Goal: Check status

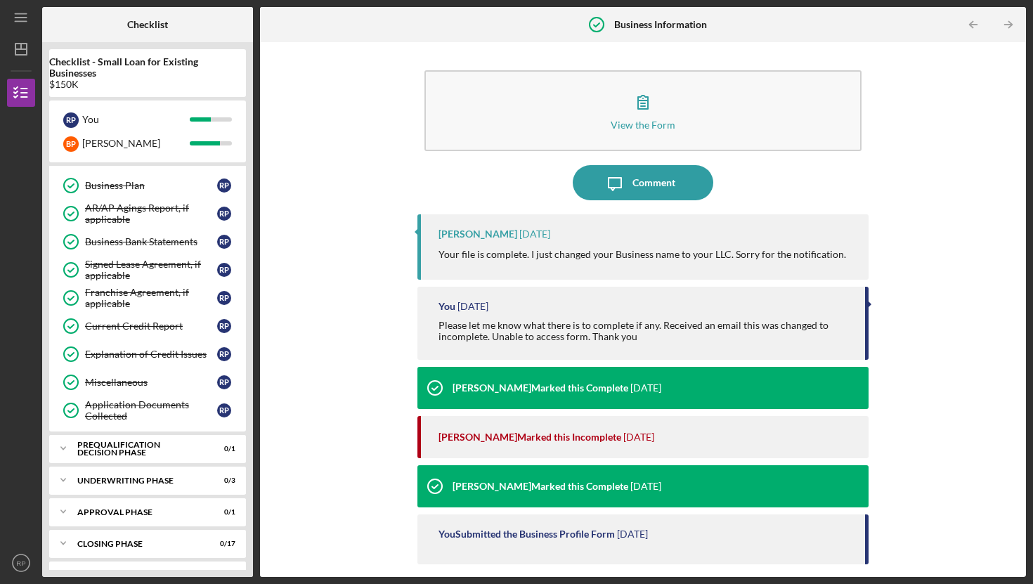
scroll to position [528, 0]
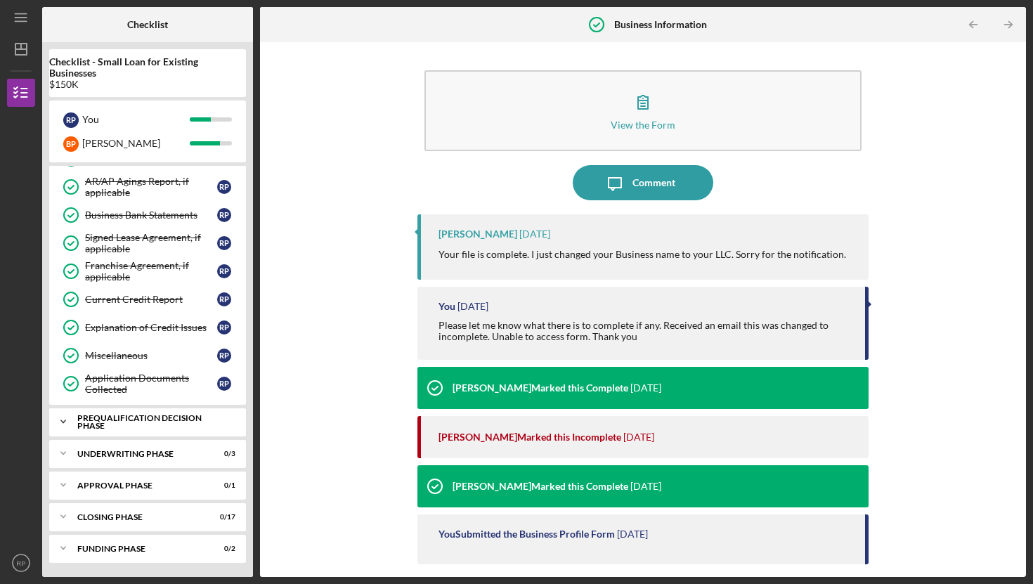
click at [143, 421] on div "Prequalification Decision Phase" at bounding box center [152, 422] width 151 height 16
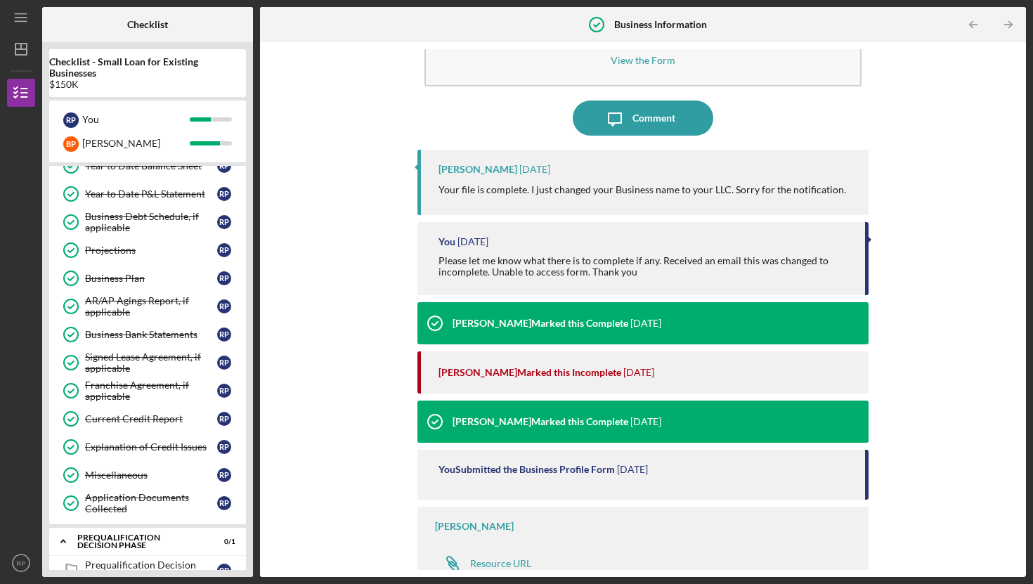
scroll to position [563, 0]
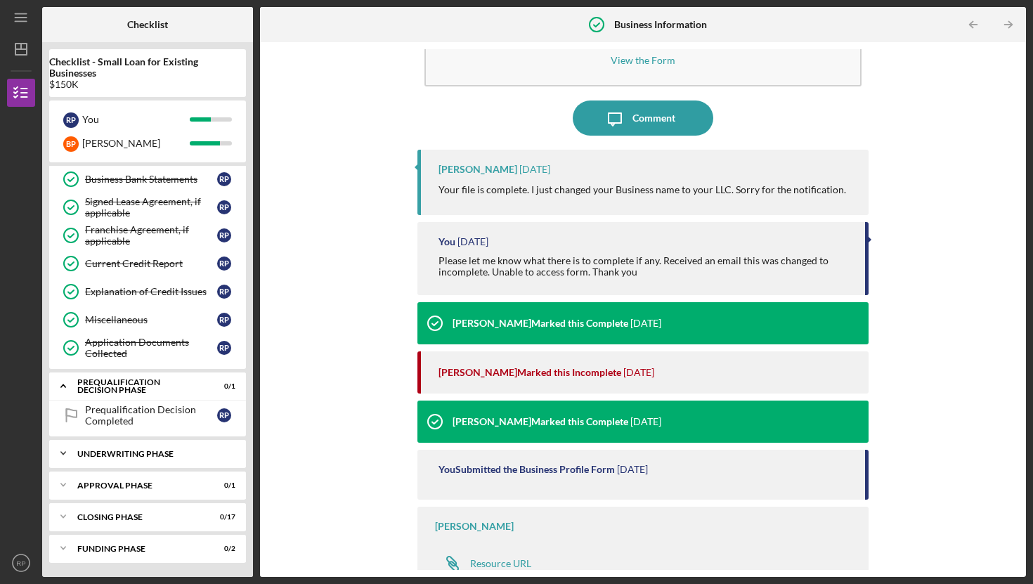
click at [84, 454] on div "Underwriting Phase" at bounding box center [152, 454] width 151 height 8
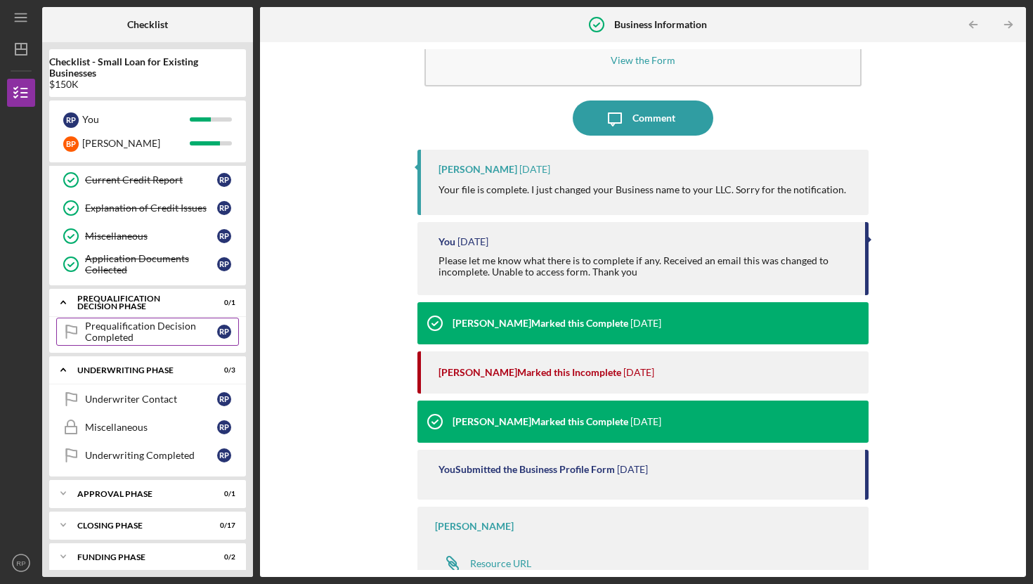
scroll to position [655, 0]
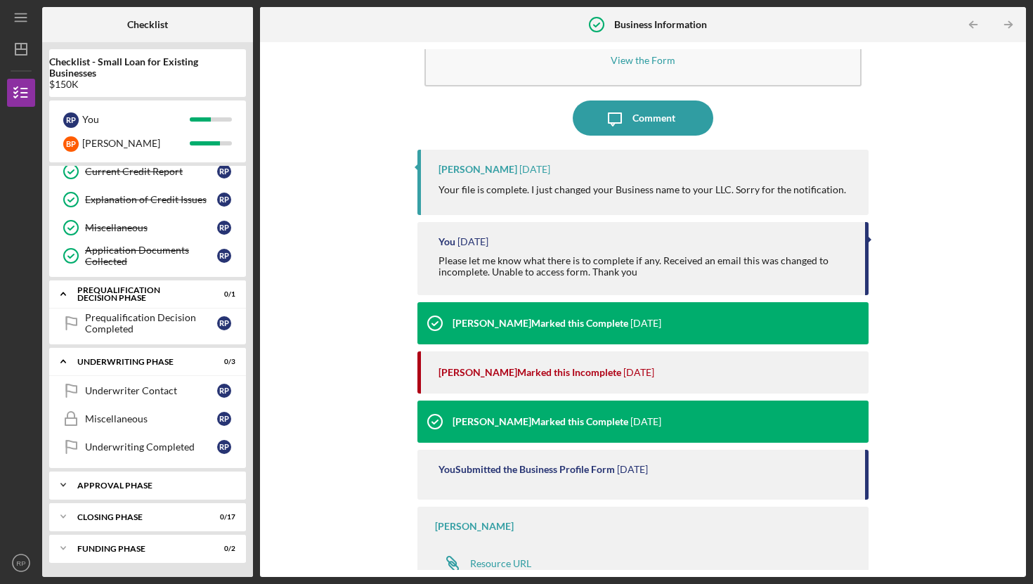
click at [126, 482] on div "Approval Phase" at bounding box center [152, 485] width 151 height 8
click at [116, 516] on div "Decision" at bounding box center [151, 514] width 132 height 11
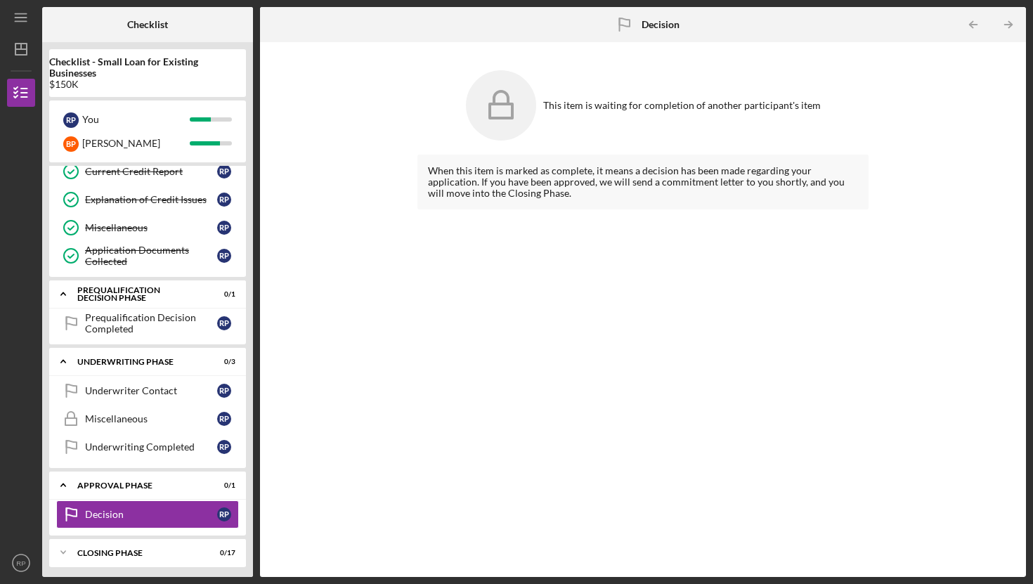
scroll to position [691, 0]
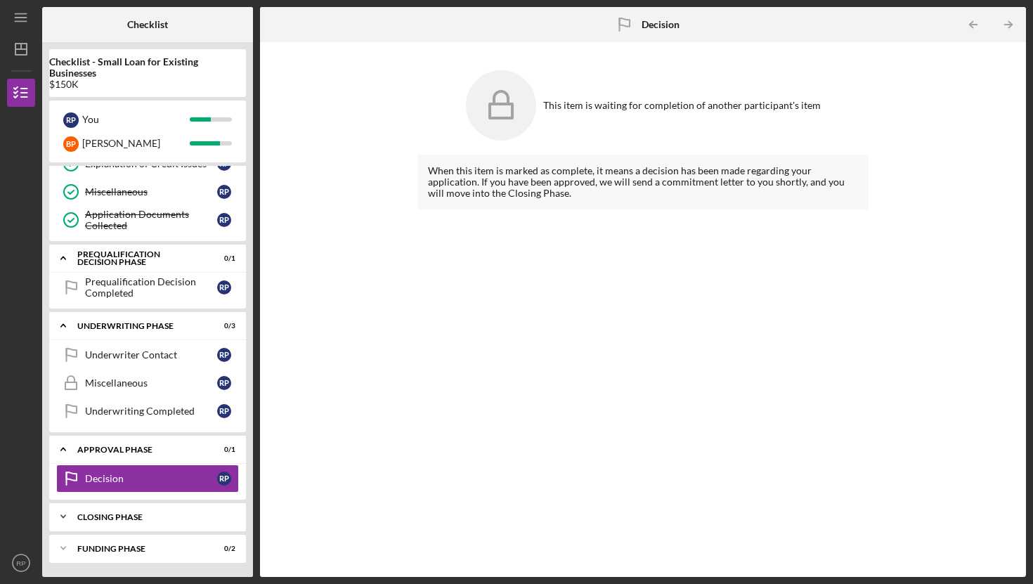
click at [96, 515] on div "Closing Phase" at bounding box center [152, 517] width 151 height 8
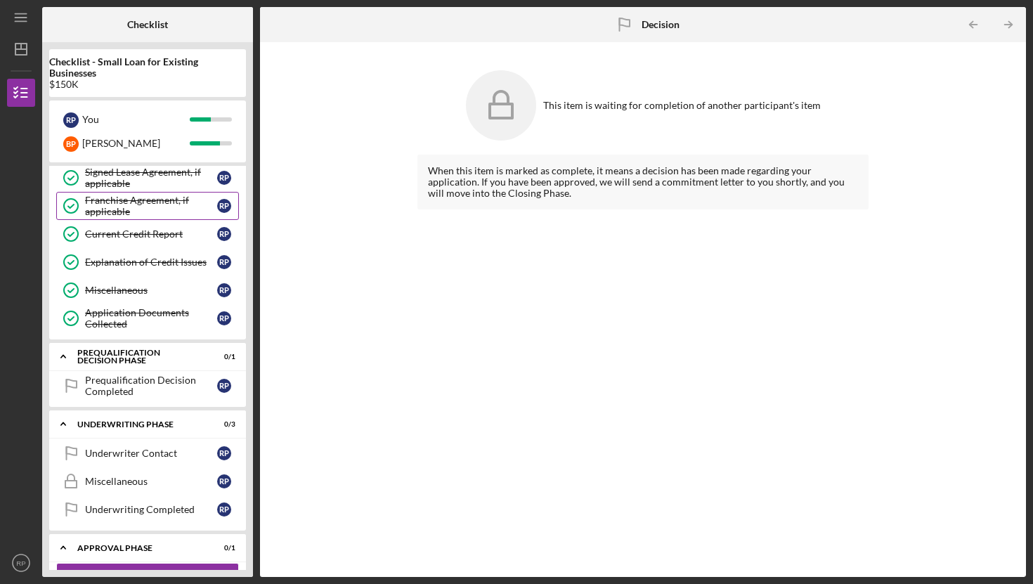
scroll to position [594, 0]
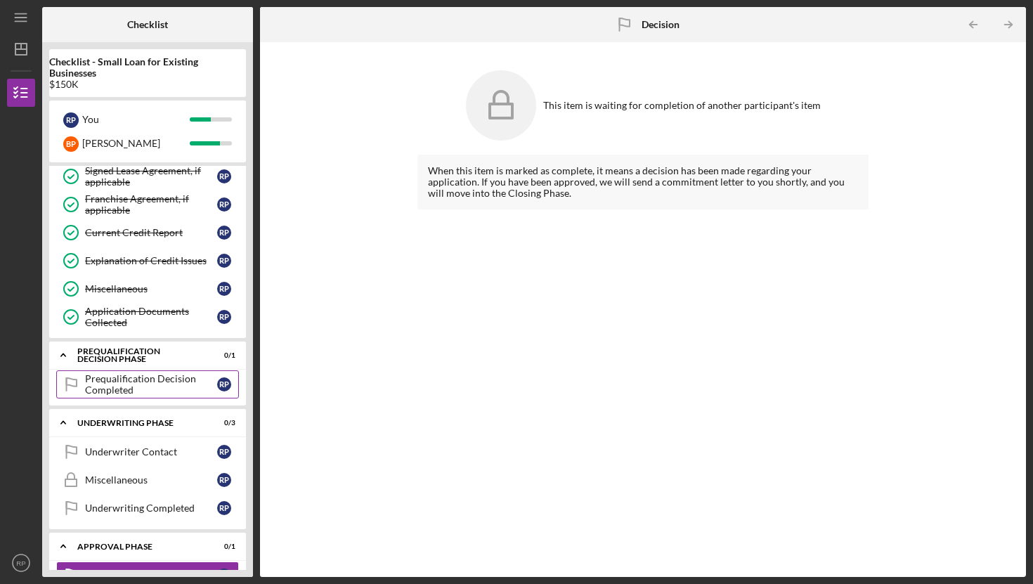
click at [144, 380] on div "Prequalification Decision Completed" at bounding box center [151, 384] width 132 height 22
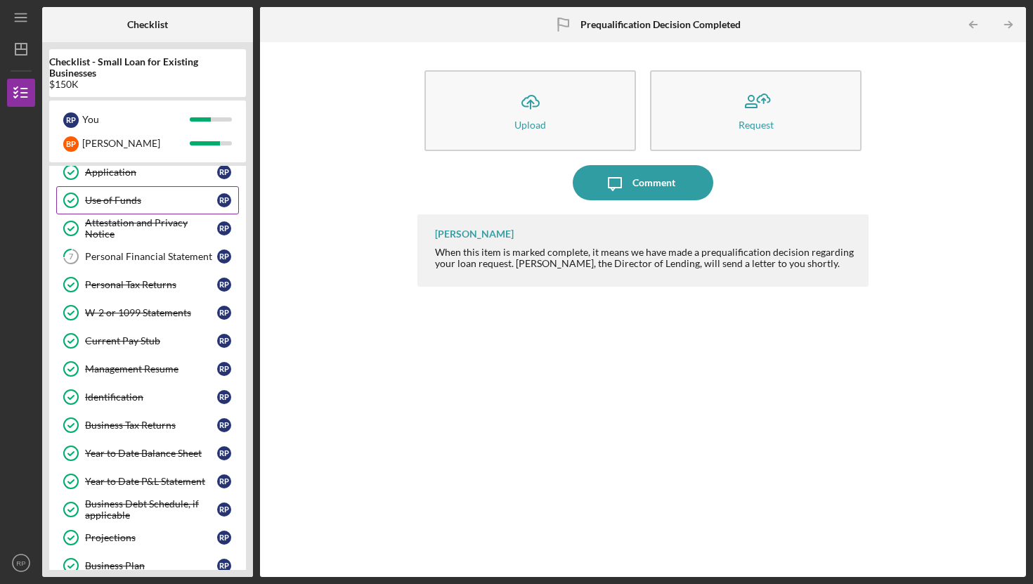
scroll to position [123, 0]
